Goal: Find contact information: Find contact information

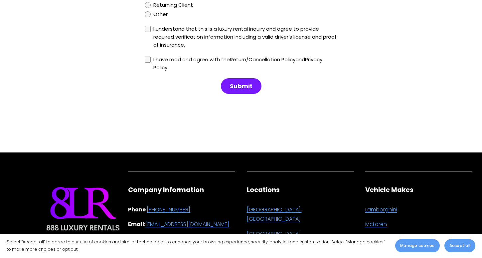
scroll to position [4008, 0]
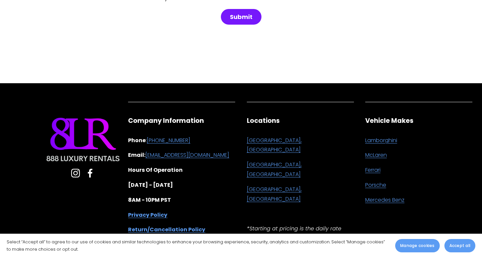
drag, startPoint x: 214, startPoint y: 120, endPoint x: 159, endPoint y: 124, distance: 55.3
click at [159, 136] on p "Phone : [PHONE_NUMBER]" at bounding box center [181, 141] width 107 height 10
copy link "[PHONE_NUMBER]"
click at [76, 169] on use "Instagram" at bounding box center [75, 173] width 9 height 9
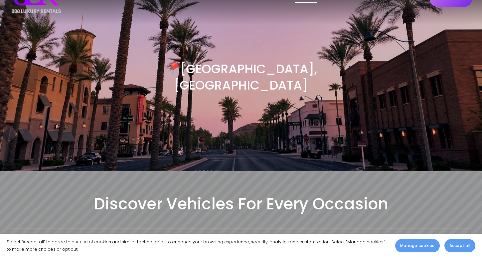
scroll to position [0, 0]
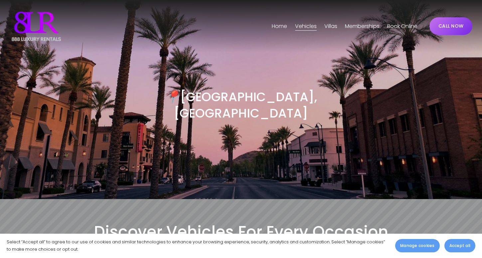
click at [254, 102] on h3 "📍 [GEOGRAPHIC_DATA], [GEOGRAPHIC_DATA]" at bounding box center [240, 105] width 231 height 33
click at [332, 25] on span "Villas" at bounding box center [330, 27] width 13 height 10
click at [0, 0] on span "[GEOGRAPHIC_DATA]" at bounding box center [0, 0] width 0 height 0
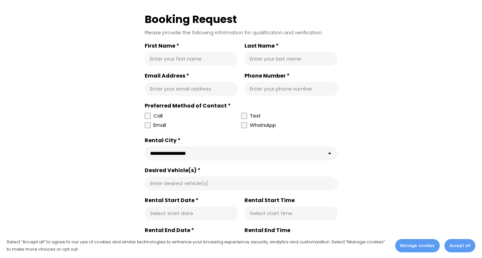
scroll to position [769, 0]
